Goal: Navigation & Orientation: Find specific page/section

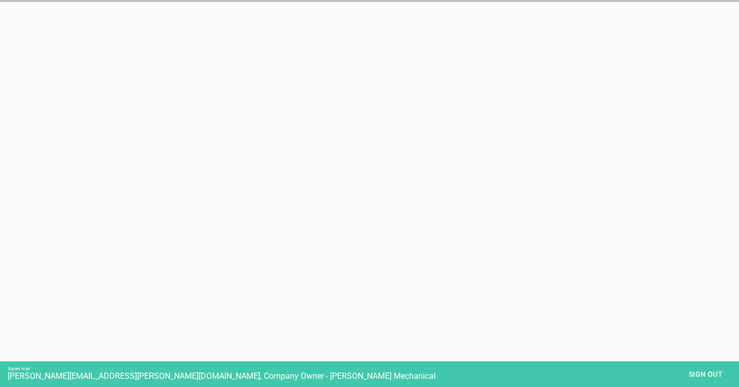
click at [451, 52] on html "Signed in as [PERSON_NAME][EMAIL_ADDRESS][PERSON_NAME][DOMAIN_NAME], Company Ow…" at bounding box center [369, 26] width 739 height 52
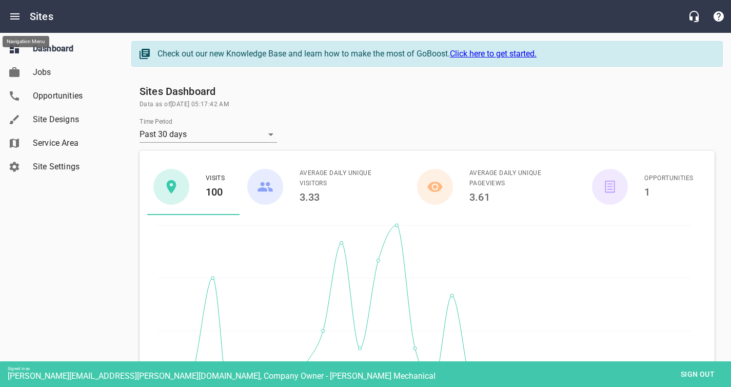
click at [16, 21] on icon "Open drawer" at bounding box center [15, 16] width 12 height 12
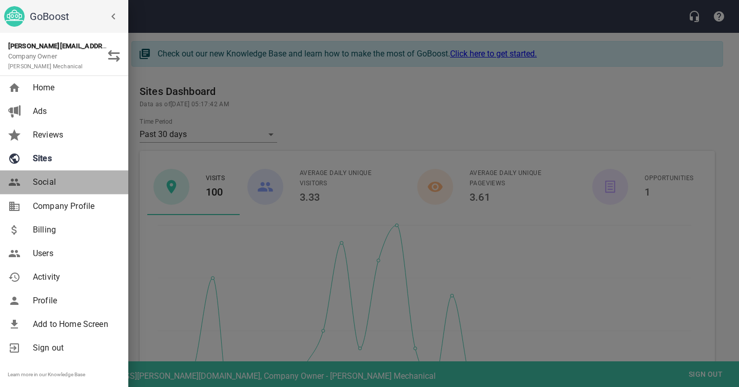
click at [47, 181] on span "Social" at bounding box center [74, 182] width 83 height 12
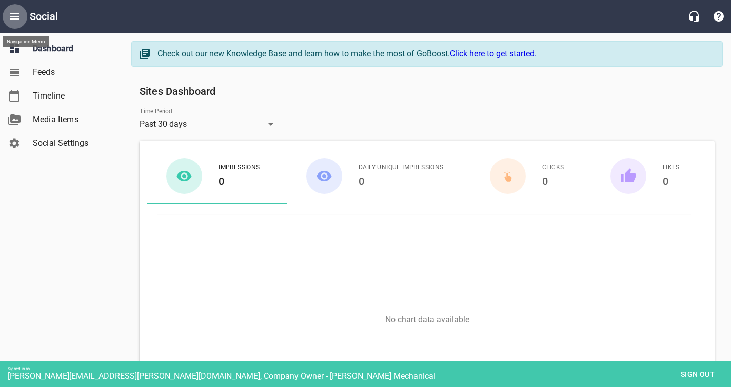
click at [17, 20] on icon "Open drawer" at bounding box center [15, 16] width 12 height 12
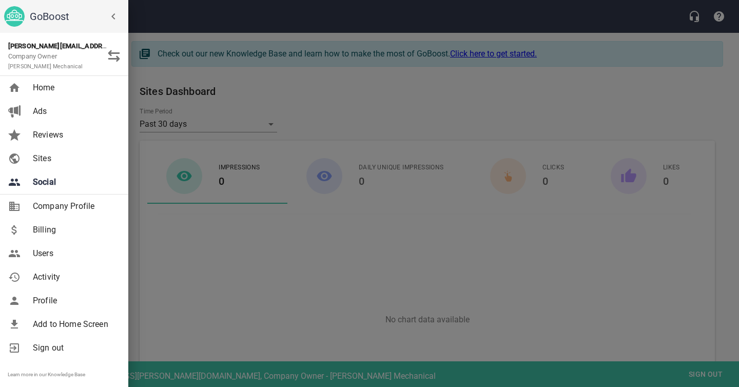
click at [53, 105] on span "Ads" at bounding box center [74, 111] width 83 height 12
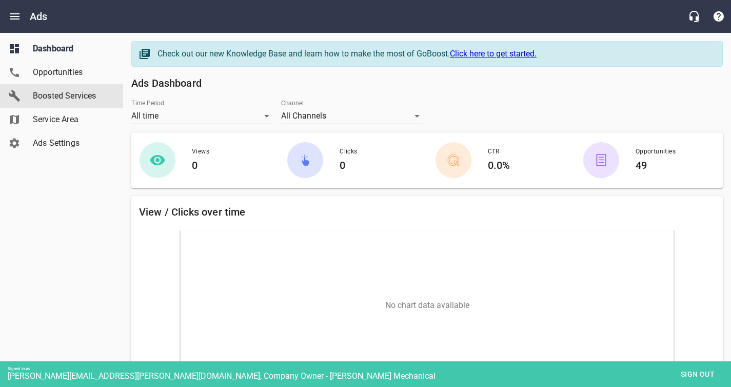
click at [53, 105] on link "Boosted Services" at bounding box center [61, 96] width 123 height 24
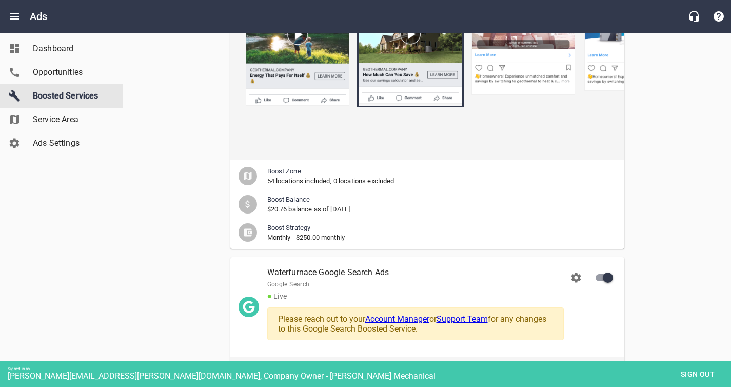
scroll to position [273, 0]
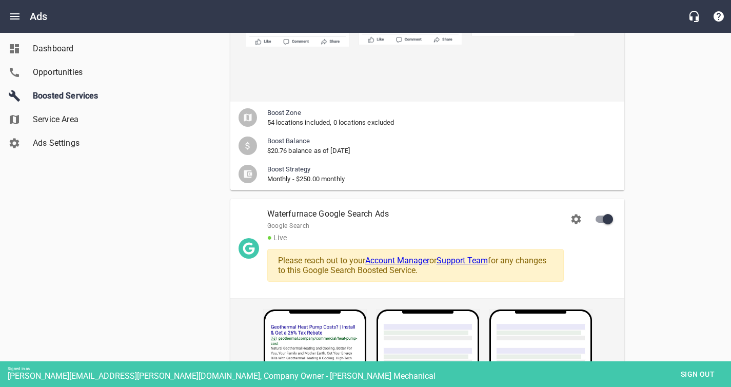
click at [639, 265] on div "Boosted Services WaterFurnace Social Facebook ● Live Boost Zone 54 locations in…" at bounding box center [426, 201] width 591 height 799
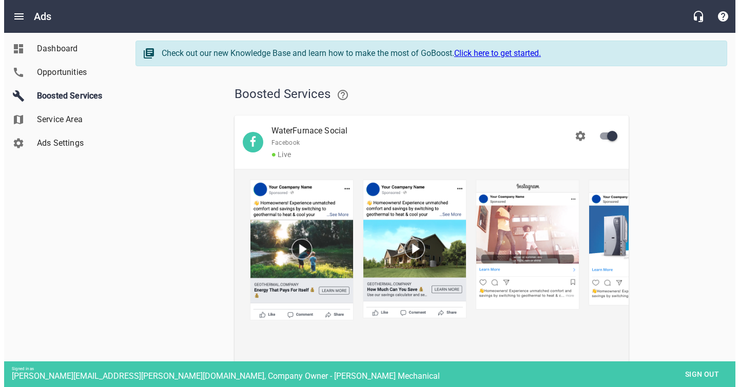
scroll to position [0, 0]
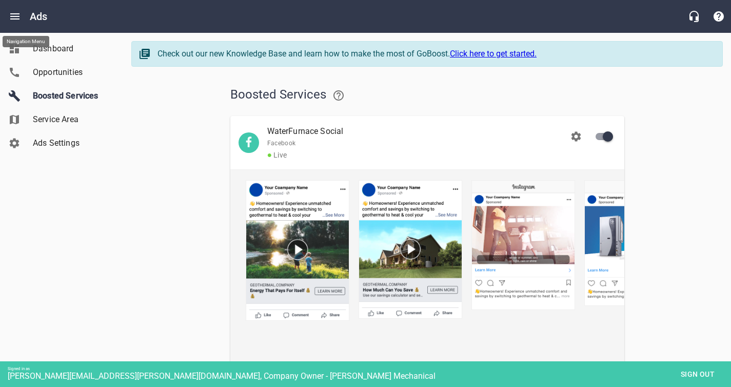
click at [13, 15] on icon "Open drawer" at bounding box center [15, 16] width 12 height 12
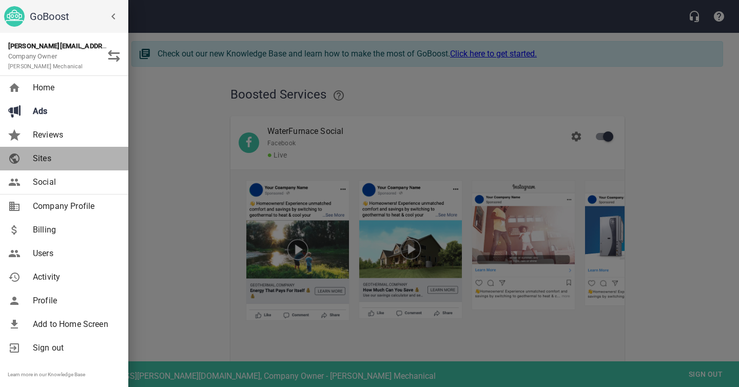
click at [64, 161] on span "Sites" at bounding box center [74, 158] width 83 height 12
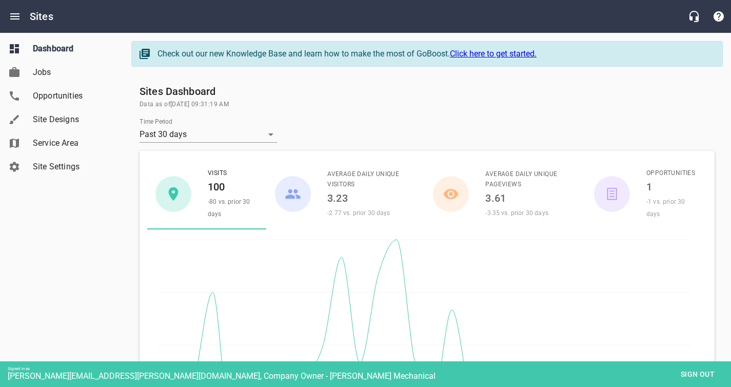
click at [59, 123] on span "Site Designs" at bounding box center [72, 119] width 78 height 12
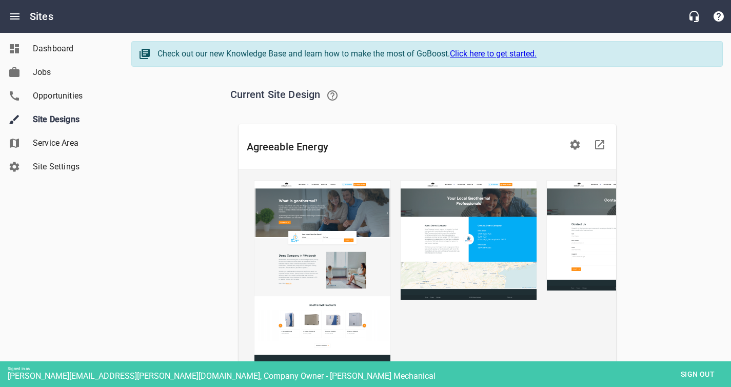
click at [47, 165] on span "Site Settings" at bounding box center [72, 167] width 78 height 12
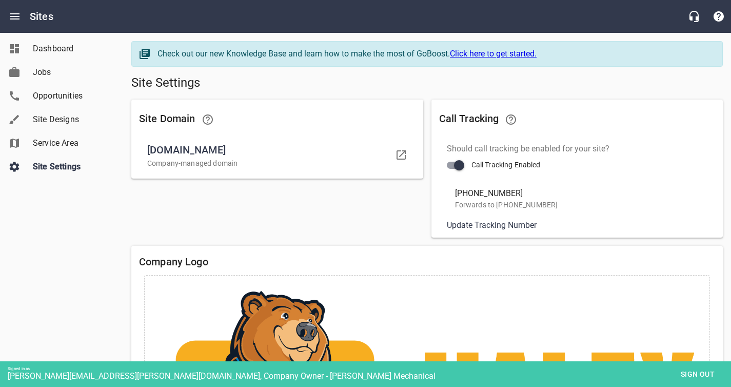
click at [703, 374] on span "Sign out" at bounding box center [697, 374] width 43 height 13
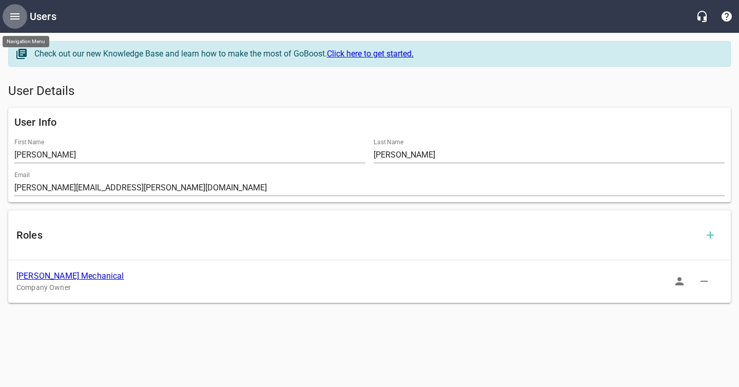
click at [18, 18] on icon "Open drawer" at bounding box center [14, 16] width 9 height 6
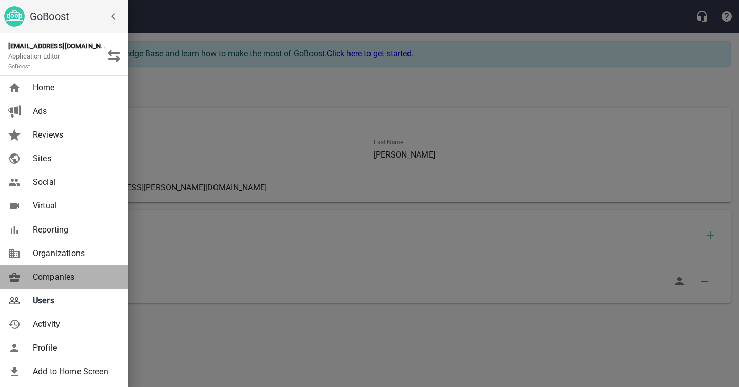
click at [56, 274] on span "Companies" at bounding box center [74, 277] width 83 height 12
